Goal: Check status: Check status

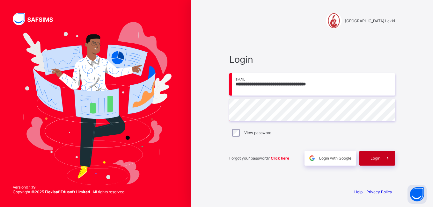
click at [381, 158] on span at bounding box center [388, 158] width 15 height 15
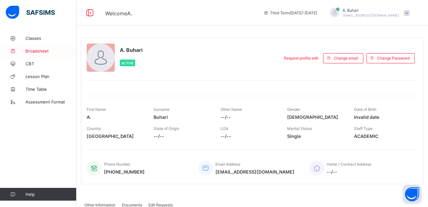
click at [33, 47] on link "Broadsheet" at bounding box center [38, 51] width 77 height 13
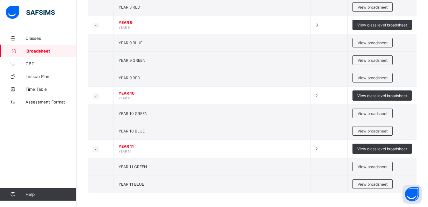
scroll to position [167, 0]
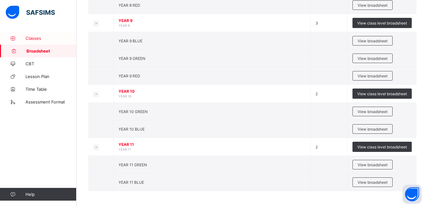
click at [35, 39] on span "Classes" at bounding box center [51, 38] width 51 height 5
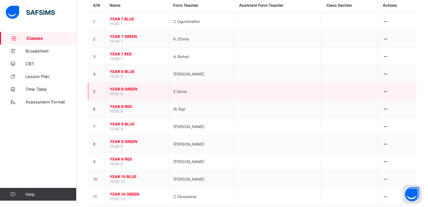
scroll to position [112, 0]
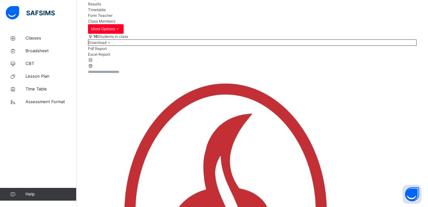
scroll to position [70, 0]
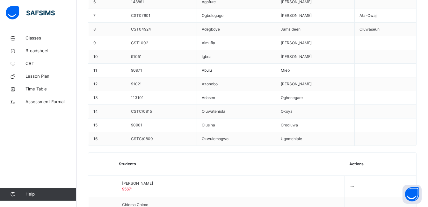
scroll to position [549, 0]
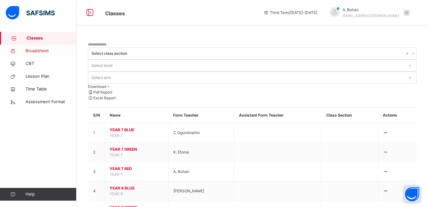
click at [35, 53] on span "Broadsheet" at bounding box center [51, 51] width 51 height 6
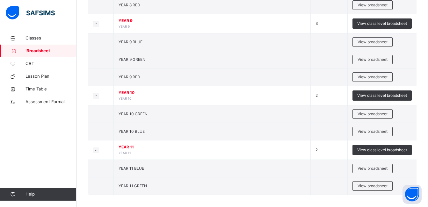
scroll to position [175, 0]
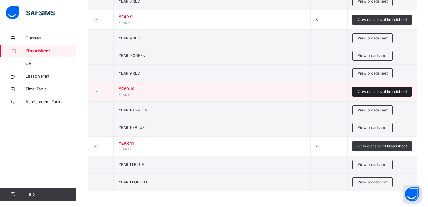
click at [389, 92] on span "View class level broadsheet" at bounding box center [383, 92] width 50 height 6
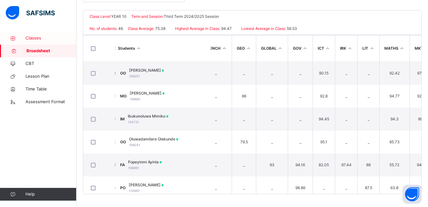
scroll to position [0, 421]
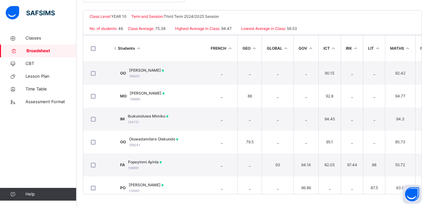
click at [36, 50] on span "Broadsheet" at bounding box center [51, 51] width 50 height 6
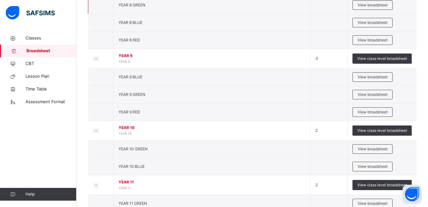
scroll to position [175, 0]
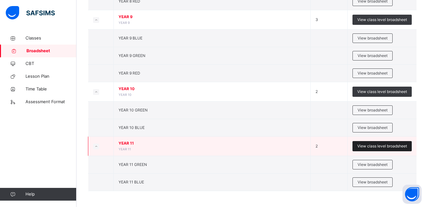
click at [374, 143] on div "View class level broadsheet" at bounding box center [382, 146] width 59 height 10
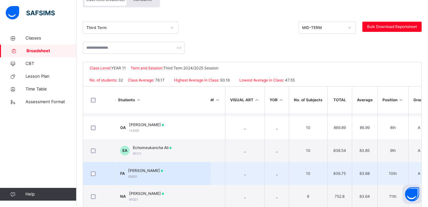
scroll to position [158, 862]
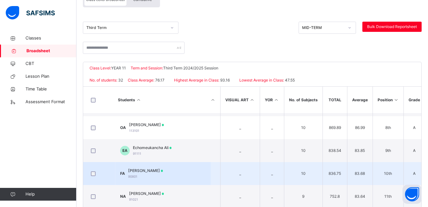
click at [163, 171] on span "[PERSON_NAME]" at bounding box center [145, 171] width 35 height 6
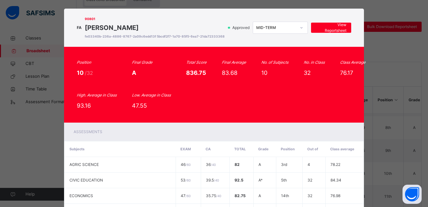
scroll to position [0, 0]
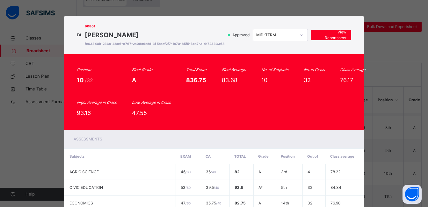
click at [392, 115] on div "FA 90801 [PERSON_NAME] fe03340b-236a-4886-8767-2a09c6edd13f 5bcdf2f7-1a70-85f5-…" at bounding box center [214, 103] width 428 height 207
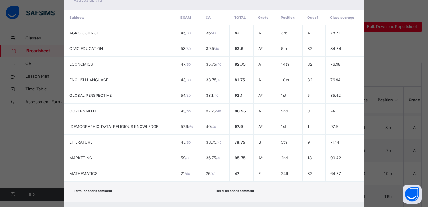
scroll to position [141, 0]
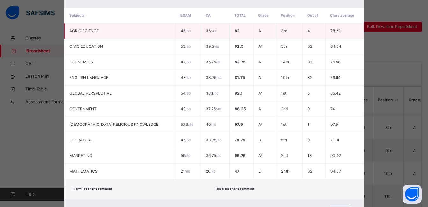
click at [176, 39] on td "46 / 60" at bounding box center [188, 31] width 25 height 16
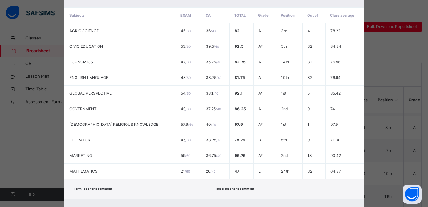
click at [58, 71] on div "FA 90801 [PERSON_NAME] fe03340b-236a-4886-8767-2a09c6edd13f 5bcdf2f7-1a70-85f5-…" at bounding box center [214, 103] width 428 height 207
click at [393, 81] on div "FA 90801 [PERSON_NAME] fe03340b-236a-4886-8767-2a09c6edd13f 5bcdf2f7-1a70-85f5-…" at bounding box center [214, 103] width 428 height 207
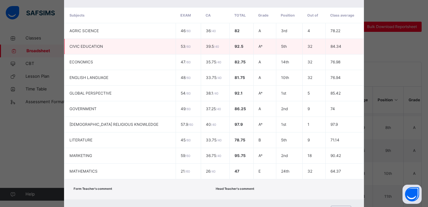
scroll to position [0, 0]
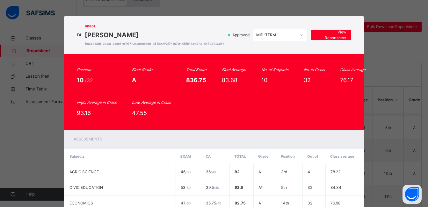
click at [139, 40] on div "90801 [PERSON_NAME] fe03340b-236a-4886-8767-2a09c6edd13f 5bcdf2f7-1a70-85f5-6ea…" at bounding box center [155, 35] width 140 height 26
click at [82, 38] on div "FA" at bounding box center [79, 35] width 5 height 6
click at [122, 34] on span "[PERSON_NAME]" at bounding box center [155, 35] width 140 height 10
click at [335, 38] on span "View Reportsheet" at bounding box center [331, 34] width 30 height 11
